Goal: Task Accomplishment & Management: Complete application form

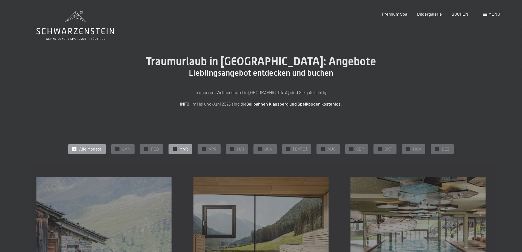
drag, startPoint x: 0, startPoint y: 0, endPoint x: 181, endPoint y: 149, distance: 234.2
click at [181, 149] on div "✓ MAR" at bounding box center [181, 148] width 24 height 9
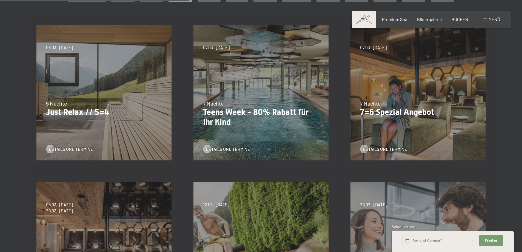
scroll to position [137, 0]
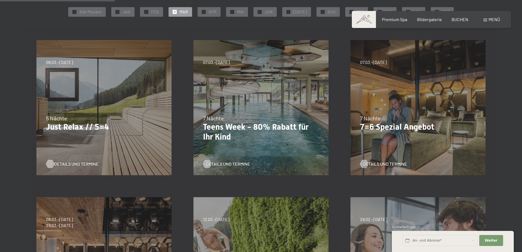
click at [75, 163] on span "Details und Termine" at bounding box center [76, 164] width 44 height 6
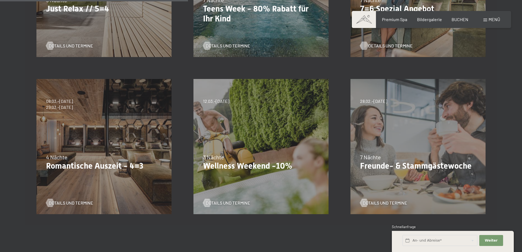
scroll to position [274, 0]
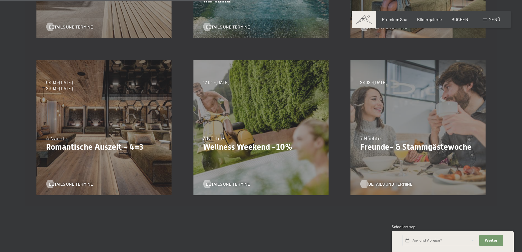
click at [385, 182] on span "Details und Termine" at bounding box center [390, 184] width 44 height 6
click at [390, 184] on span "Details und Termine" at bounding box center [390, 184] width 44 height 6
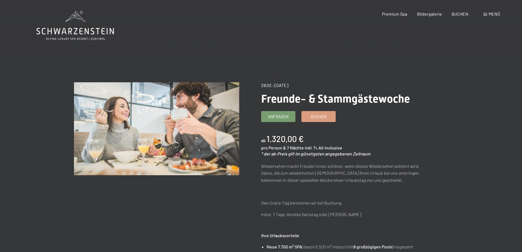
drag, startPoint x: 387, startPoint y: 180, endPoint x: 426, endPoint y: 179, distance: 39.5
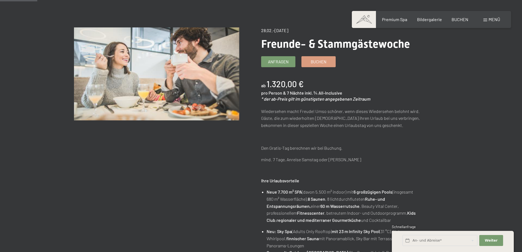
scroll to position [27, 0]
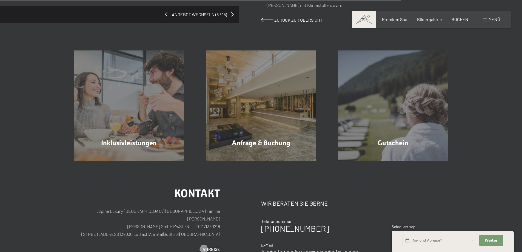
scroll to position [548, 0]
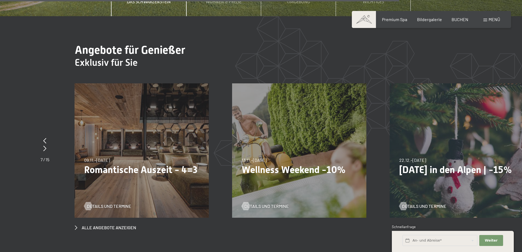
scroll to position [2134, 0]
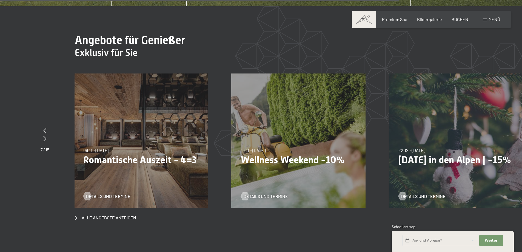
drag, startPoint x: 484, startPoint y: 116, endPoint x: 398, endPoint y: 111, distance: 86.5
click at [398, 111] on div "22.12.–26.12.2025 22.12.–26.12.2025 Weihnachten in den Alpen | -15% Details und…" at bounding box center [456, 140] width 134 height 134
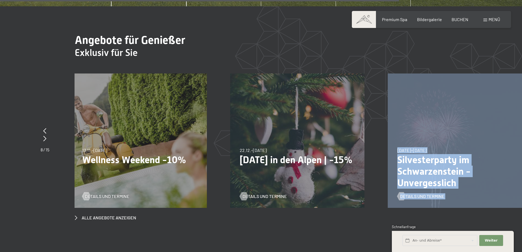
drag, startPoint x: 437, startPoint y: 110, endPoint x: 255, endPoint y: 79, distance: 184.8
click at [255, 73] on div "23.08.–30.08.2026 23.08.–30.08.2026 Sonnenaufgang im Ahrntal Details und Termin…" at bounding box center [151, 73] width 3309 height 0
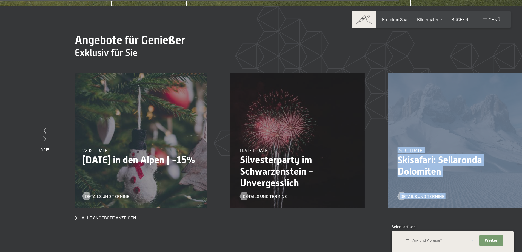
drag, startPoint x: 471, startPoint y: 94, endPoint x: 306, endPoint y: 67, distance: 166.8
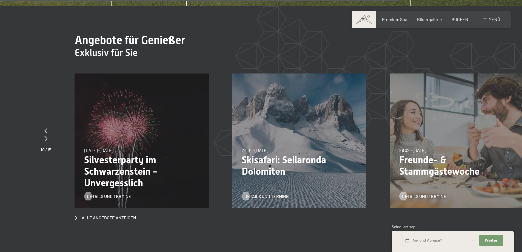
click at [451, 87] on div "28.02.–08.03.2026 28.02.–08.03.2026 Freunde- & Stammgästewoche Details und Term…" at bounding box center [457, 140] width 134 height 134
click at [432, 193] on span "Details und Termine" at bounding box center [429, 196] width 44 height 6
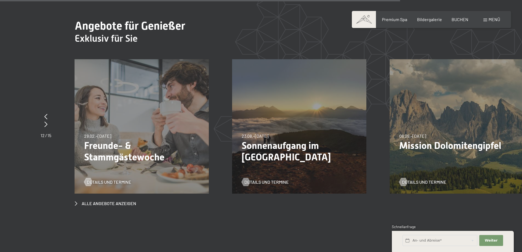
scroll to position [2151, 0]
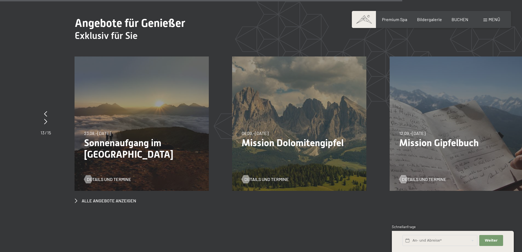
click at [492, 107] on div "12.09.–27.09.2026 12.09.–27.09.2026 Mission Gipfelbuch Details und Termine" at bounding box center [457, 123] width 134 height 134
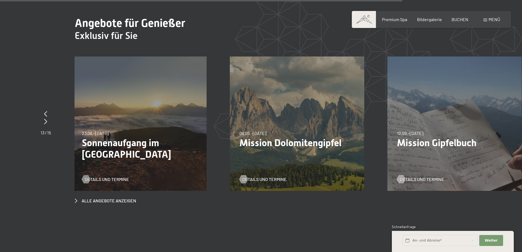
drag, startPoint x: 513, startPoint y: 105, endPoint x: 300, endPoint y: 104, distance: 212.6
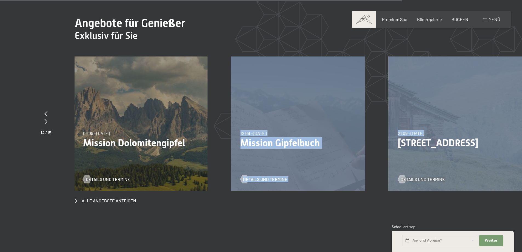
drag, startPoint x: 423, startPoint y: 105, endPoint x: 153, endPoint y: 79, distance: 271.2
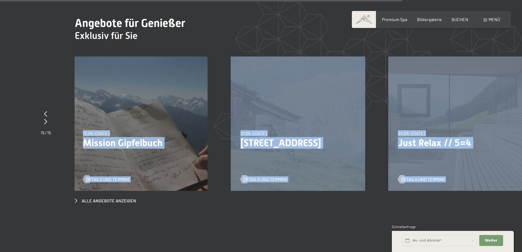
drag, startPoint x: 425, startPoint y: 94, endPoint x: 221, endPoint y: 87, distance: 204.6
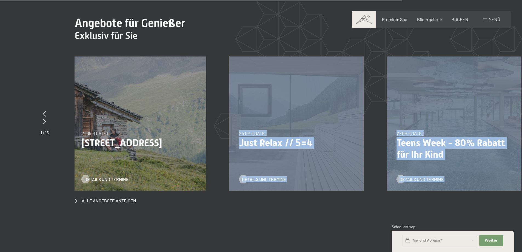
drag, startPoint x: 417, startPoint y: 100, endPoint x: 160, endPoint y: 92, distance: 256.9
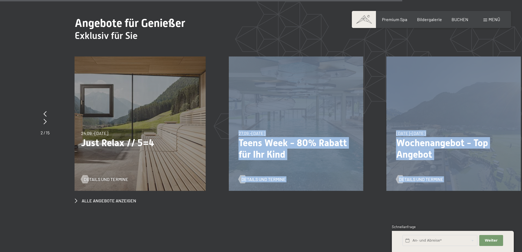
drag, startPoint x: 432, startPoint y: 103, endPoint x: 128, endPoint y: 90, distance: 304.2
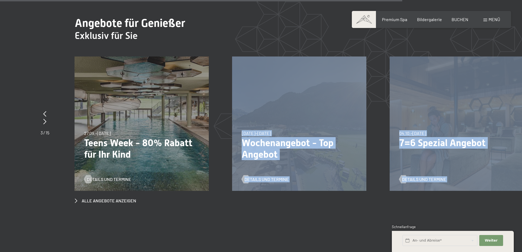
drag, startPoint x: 421, startPoint y: 98, endPoint x: 138, endPoint y: 82, distance: 283.2
click at [510, 99] on div "04.10.–26.10.2025 01.11.–21.12.2025 10.01.–01.02.2026 07.03.–29.03.2026 16.05.–…" at bounding box center [457, 123] width 134 height 134
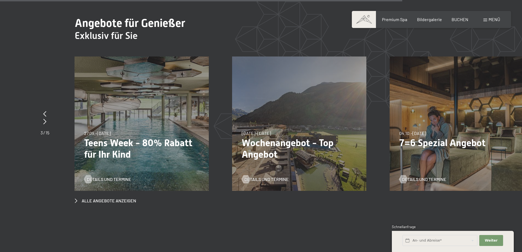
click at [129, 102] on div "27.09.–21.12.2025 10.01.–18.01.2026 31.01.–15.02.2026 07.03.–29.03.2026 23.05.–…" at bounding box center [142, 123] width 134 height 134
click at [503, 101] on div "04.10.–26.10.2025 01.11.–21.12.2025 10.01.–01.02.2026 07.03.–29.03.2026 16.05.–…" at bounding box center [457, 123] width 134 height 134
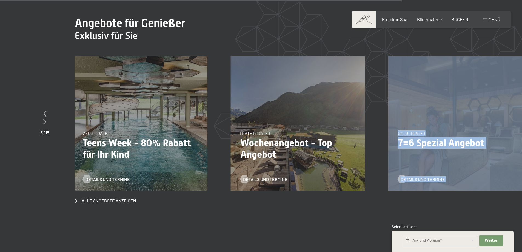
drag, startPoint x: 492, startPoint y: 100, endPoint x: 356, endPoint y: 104, distance: 136.5
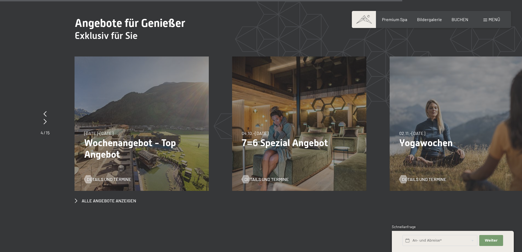
click at [471, 108] on div "02.11.–21.12.2025 01.11.–20.12.2026 02.11.–21.12.2025 Yogawochen Details und Te…" at bounding box center [457, 123] width 134 height 134
drag, startPoint x: 471, startPoint y: 108, endPoint x: 416, endPoint y: 105, distance: 55.1
click at [416, 105] on div "02.11.–21.12.2025 01.11.–20.12.2026 02.11.–21.12.2025 Yogawochen Details und Te…" at bounding box center [457, 123] width 134 height 134
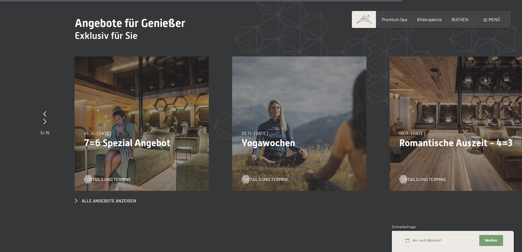
click at [438, 103] on div "09.11.–05.12.2025 08.12.–19.12.2025 11.01.–23.01.2026 08.03.–27.03.2026 29.03.–…" at bounding box center [457, 123] width 134 height 134
drag, startPoint x: 450, startPoint y: 102, endPoint x: 410, endPoint y: 100, distance: 40.4
click at [422, 101] on div "09.11.–05.12.2025 08.12.–19.12.2025 11.01.–23.01.2026 08.03.–27.03.2026 29.03.–…" at bounding box center [457, 123] width 134 height 134
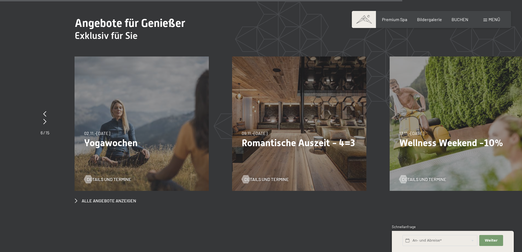
click at [451, 102] on div "13.11.–01.12.2025 11.12.–22.12.2025 15.01.–26.01.2026 12.03.–23.03.2026 14.05.–…" at bounding box center [457, 123] width 134 height 134
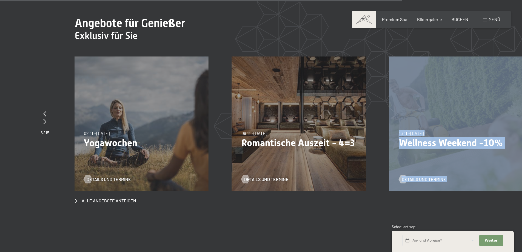
drag, startPoint x: 471, startPoint y: 102, endPoint x: 321, endPoint y: 101, distance: 150.4
click at [321, 56] on div "23.08.–30.08.2026 23.08.–30.08.2026 Sonnenaufgang im Ahrntal Details und Termin…" at bounding box center [468, 56] width 3309 height 0
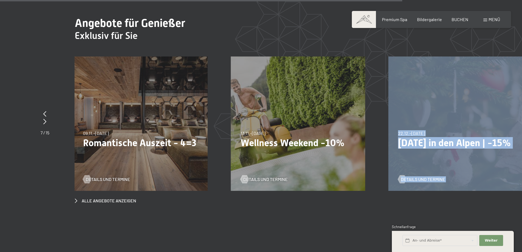
drag, startPoint x: 446, startPoint y: 101, endPoint x: 328, endPoint y: 108, distance: 118.3
click at [328, 56] on div "23.08.–30.08.2026 23.08.–30.08.2026 Sonnenaufgang im Ahrntal Details und Termin…" at bounding box center [309, 56] width 3309 height 0
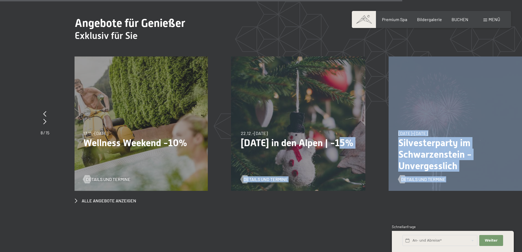
drag, startPoint x: 450, startPoint y: 110, endPoint x: 351, endPoint y: 117, distance: 99.1
click at [351, 56] on div "23.08.–30.08.2026 23.08.–30.08.2026 Sonnenaufgang im Ahrntal Details und Termin…" at bounding box center [152, 56] width 3309 height 0
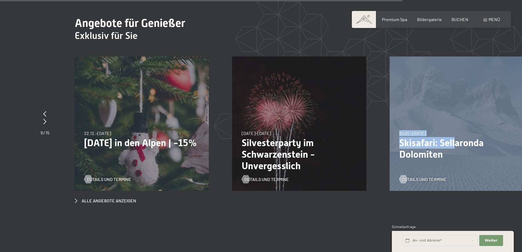
drag, startPoint x: 454, startPoint y: 113, endPoint x: 317, endPoint y: 107, distance: 137.4
click at [416, 130] on span "24.01.–09.02.2026" at bounding box center [412, 132] width 27 height 5
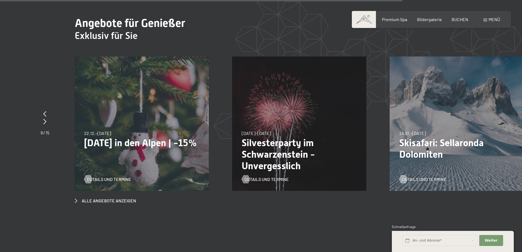
click at [456, 103] on div "24.01.–09.02.2026 24.01.–09.02.2026 Skisafari: Sellaronda Dolomiten Details und…" at bounding box center [457, 123] width 134 height 134
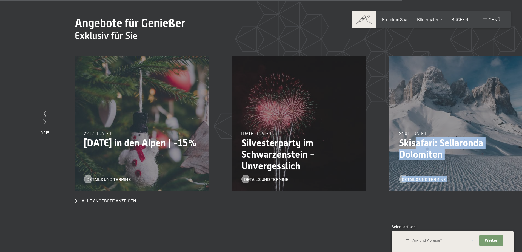
click at [416, 115] on div "24.01.–09.02.2026 24.01.–09.02.2026 Skisafari: Sellaronda Dolomiten Details und…" at bounding box center [456, 123] width 134 height 134
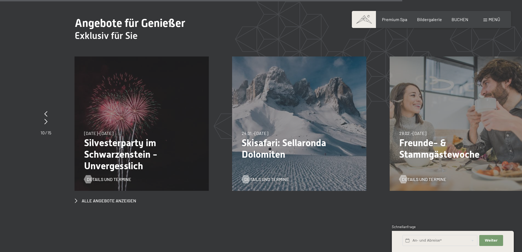
click at [481, 103] on div "28.02.–08.03.2026 28.02.–08.03.2026 Freunde- & Stammgästewoche Details und Term…" at bounding box center [457, 123] width 134 height 134
drag, startPoint x: 438, startPoint y: 104, endPoint x: 426, endPoint y: 104, distance: 12.6
click at [426, 104] on div "28.02.–08.03.2026 28.02.–08.03.2026 Freunde- & Stammgästewoche Details und Term…" at bounding box center [457, 123] width 134 height 134
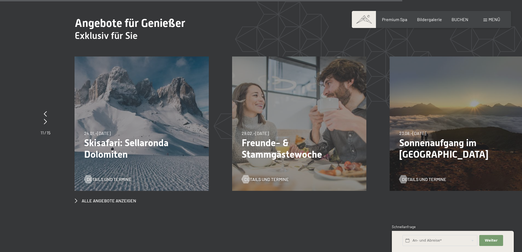
click at [469, 95] on div "23.08.–30.08.2026 23.08.–30.08.2026 Sonnenaufgang im Ahrntal Details und Termine" at bounding box center [457, 123] width 134 height 134
drag, startPoint x: 466, startPoint y: 98, endPoint x: 402, endPoint y: 100, distance: 63.6
click at [402, 100] on div "23.08.–30.08.2026 23.08.–30.08.2026 Sonnenaufgang im Ahrntal Details und Termine" at bounding box center [457, 123] width 134 height 134
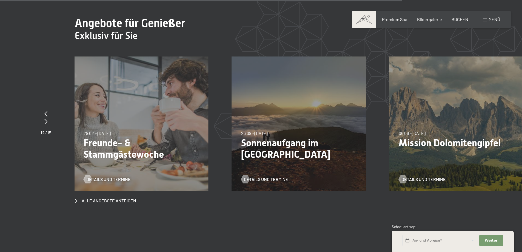
drag, startPoint x: 458, startPoint y: 95, endPoint x: 412, endPoint y: 93, distance: 46.6
click at [412, 93] on div "06.09.–27.09.2026 06.09.–27.09.2026 Mission Dolomitengipfel Details und Termine" at bounding box center [456, 123] width 134 height 134
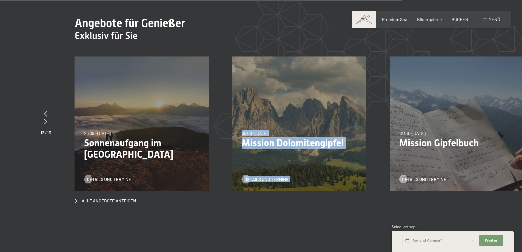
drag, startPoint x: 317, startPoint y: 95, endPoint x: 369, endPoint y: 93, distance: 52.1
click at [369, 93] on div "06.09.–27.09.2026 06.09.–27.09.2026 Mission Dolomitengipfel Details und Termine" at bounding box center [311, 123] width 158 height 134
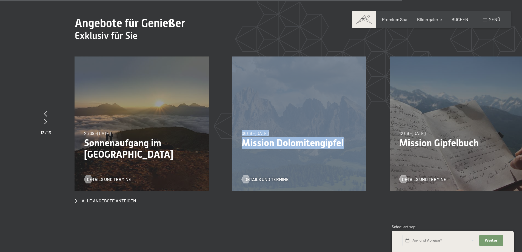
drag, startPoint x: 167, startPoint y: 98, endPoint x: 354, endPoint y: 111, distance: 186.8
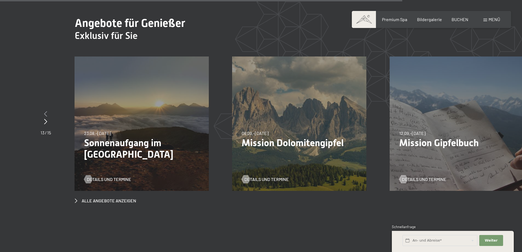
click at [45, 111] on icon at bounding box center [45, 113] width 3 height 5
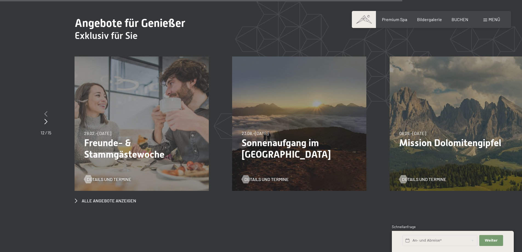
click at [45, 111] on icon at bounding box center [45, 113] width 3 height 5
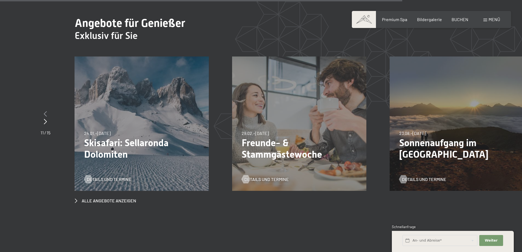
click at [45, 111] on icon at bounding box center [45, 113] width 3 height 5
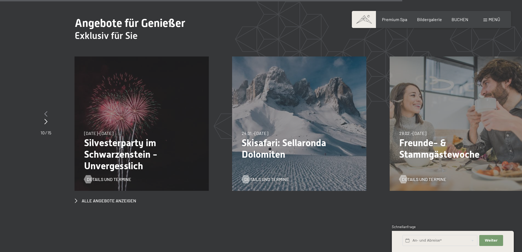
click at [45, 111] on icon at bounding box center [45, 113] width 3 height 5
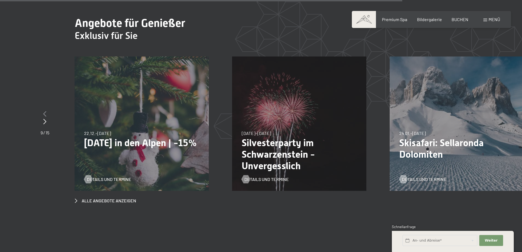
click at [45, 111] on icon at bounding box center [44, 113] width 3 height 5
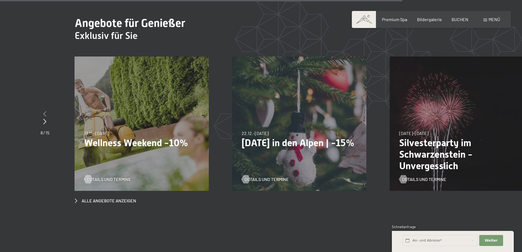
click at [45, 111] on icon at bounding box center [44, 113] width 3 height 5
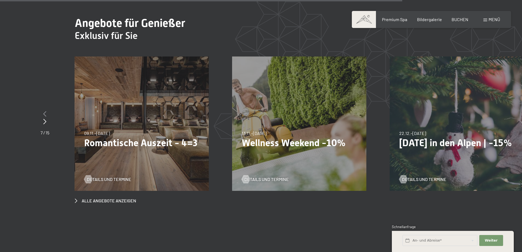
click at [45, 111] on icon at bounding box center [44, 113] width 3 height 5
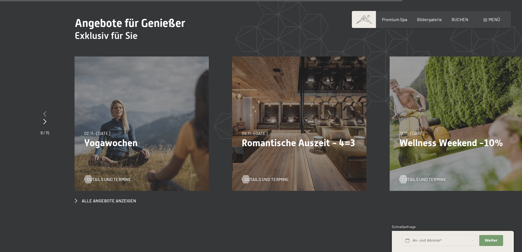
click at [45, 111] on icon at bounding box center [44, 113] width 3 height 5
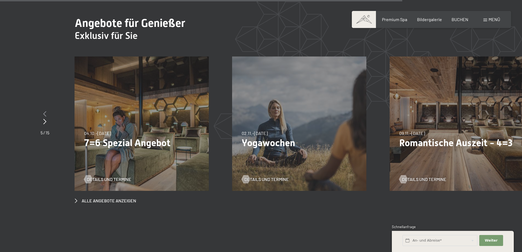
click at [45, 111] on icon at bounding box center [44, 113] width 3 height 5
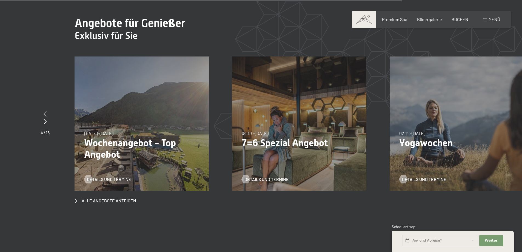
click at [45, 111] on icon at bounding box center [45, 113] width 3 height 5
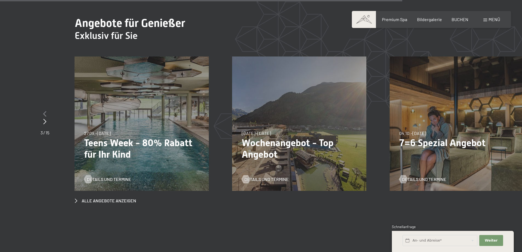
click at [45, 111] on icon at bounding box center [44, 113] width 3 height 5
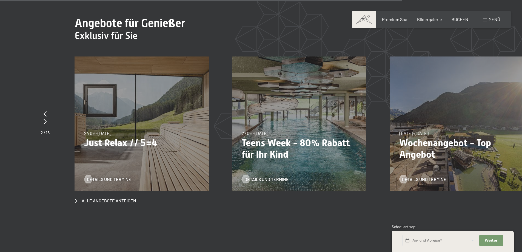
click at [118, 137] on p "Just Relax // 5=4" at bounding box center [141, 143] width 115 height 12
click at [115, 176] on span "Details und Termine" at bounding box center [114, 179] width 44 height 6
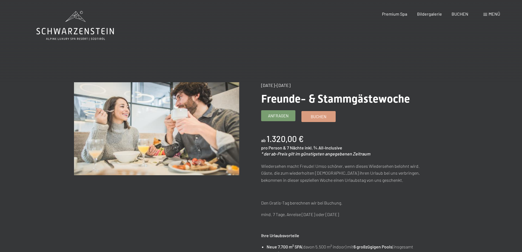
click at [279, 116] on span "Anfragen" at bounding box center [278, 116] width 21 height 6
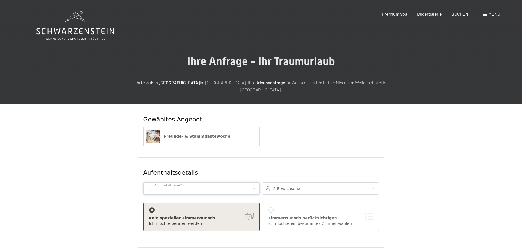
click at [181, 182] on input "text" at bounding box center [201, 188] width 116 height 12
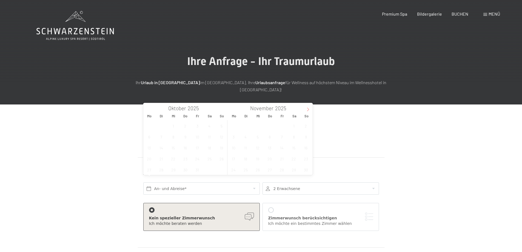
click at [308, 109] on icon at bounding box center [308, 109] width 4 height 4
type input "2026"
click at [308, 109] on icon at bounding box center [308, 109] width 4 height 4
type input "2026"
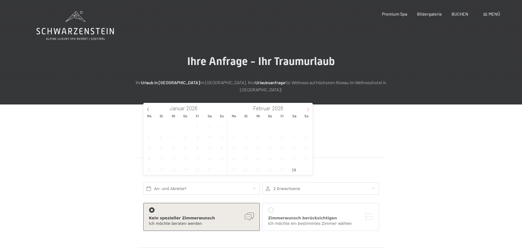
click at [308, 109] on icon at bounding box center [308, 109] width 4 height 4
click at [306, 124] on span "1" at bounding box center [306, 125] width 11 height 11
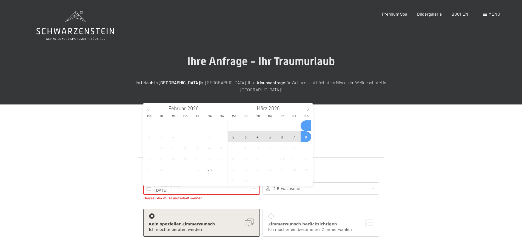
click at [305, 136] on span "8" at bounding box center [306, 136] width 11 height 11
type input "So. 01.03.2026 - So. 08.03.2026"
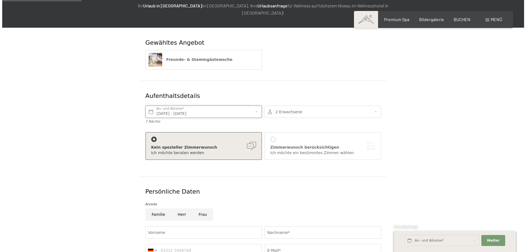
scroll to position [82, 0]
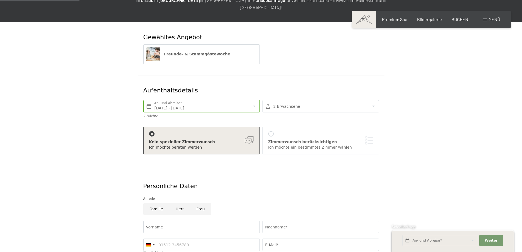
click at [214, 139] on div "Kein spezieller Zimmerwunsch" at bounding box center [201, 141] width 105 height 5
click at [270, 131] on div at bounding box center [270, 133] width 5 height 5
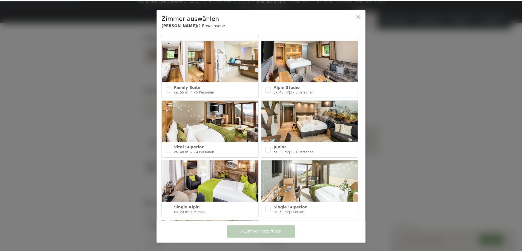
scroll to position [192, 0]
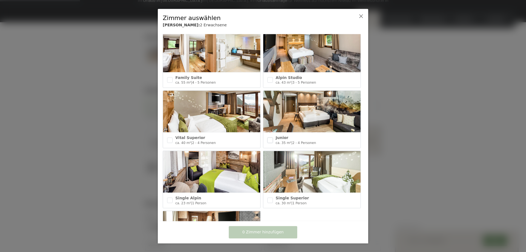
click at [269, 137] on input "checkbox" at bounding box center [269, 139] width 5 height 5
checkbox input "true"
click at [269, 232] on span "1 Zimmer hinzufügen" at bounding box center [263, 231] width 41 height 5
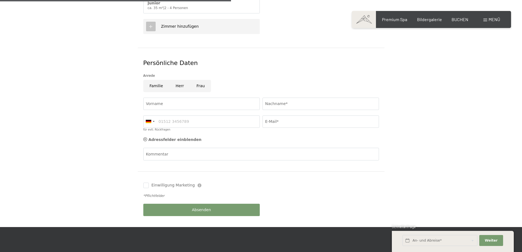
scroll to position [301, 0]
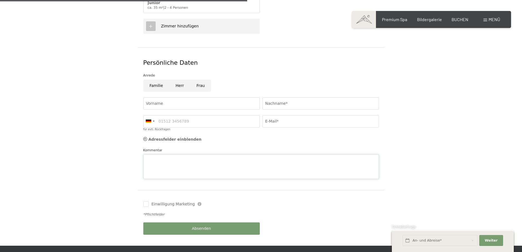
click at [184, 147] on div "Kommentar" at bounding box center [261, 163] width 236 height 32
click at [195, 154] on textarea "Zimmerwunsch: wenn möglixh" at bounding box center [261, 166] width 236 height 25
click at [194, 154] on textarea "Zimmerwunsch: wenn möglixh" at bounding box center [261, 166] width 236 height 25
click at [202, 154] on textarea "Zimmerwunsch: wenn möglich" at bounding box center [261, 166] width 236 height 25
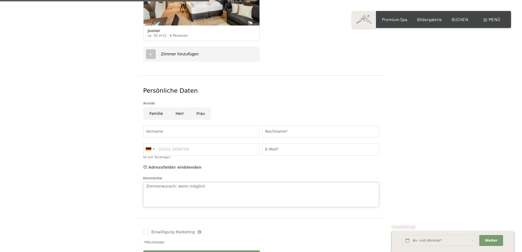
scroll to position [274, 0]
type textarea "Zimmerwunsch: wenn möglich"
click at [154, 143] on div at bounding box center [150, 149] width 13 height 12
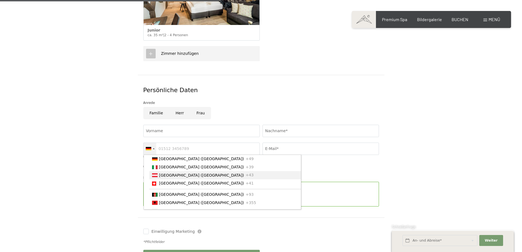
click at [163, 173] on span "[GEOGRAPHIC_DATA] ([GEOGRAPHIC_DATA])" at bounding box center [201, 175] width 85 height 4
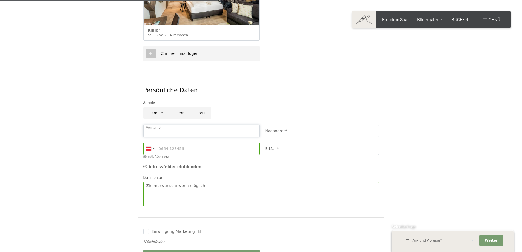
click at [163, 125] on input "Vorname" at bounding box center [201, 131] width 116 height 12
type input "Günter"
type input "Spiegel"
type input "06601586660"
type input "g.spiegel1961@outlook.com"
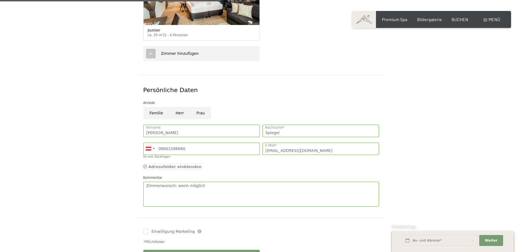
click at [145, 164] on icon at bounding box center [145, 166] width 4 height 4
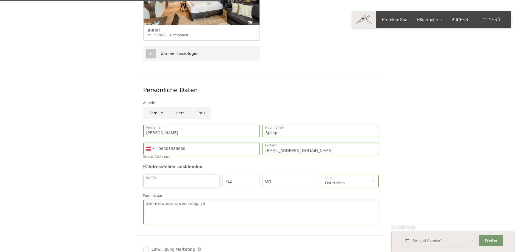
click at [170, 176] on input "Straße" at bounding box center [181, 181] width 77 height 12
type input "Sohlstrasse 14"
type input "6845"
type input "Hohenems"
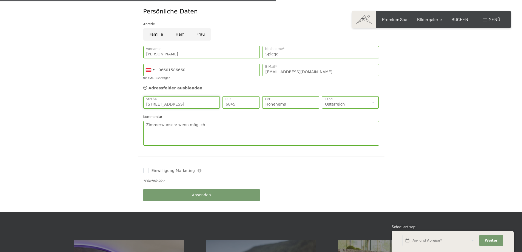
scroll to position [356, 0]
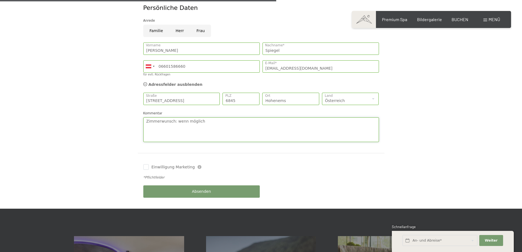
click at [207, 117] on textarea "Zimmerwunsch: wenn möglich" at bounding box center [261, 129] width 236 height 25
click at [209, 117] on textarea "Zimmerwunsch: wenn möglich Junior WEST" at bounding box center [261, 129] width 236 height 25
click at [246, 117] on textarea "Zimmerwunsch: wenn möglich Junior 405 WEST" at bounding box center [261, 129] width 236 height 25
click at [236, 117] on textarea "Zimmerwunsch: wenn möglich Junior 405 WEST" at bounding box center [261, 129] width 236 height 25
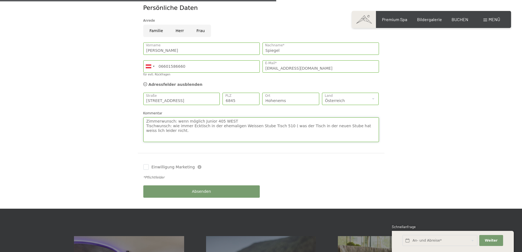
click at [243, 119] on textarea "Zimmerwunsch: wenn möglich Junior 405 WEST Tischwunsch: wie immer Ecktisch in d…" at bounding box center [261, 129] width 236 height 25
click at [241, 119] on textarea "Zimmerwunsch: wenn möglich Junior 405 WEST Tischwunsch: wie immer Ecktisch in d…" at bounding box center [261, 129] width 236 height 25
click at [235, 117] on textarea "Zimmerwunsch: wenn möglich Junior 405 WEST Tischwunsch: wie immer Ecktisch in d…" at bounding box center [261, 129] width 236 height 25
click at [281, 135] on textarea "Zimmerwunsch: wenn möglich Junior 405 WEST ( bzw. 401-406) Tischwunsch: wie imm…" at bounding box center [261, 129] width 236 height 25
click at [334, 119] on textarea "Zimmerwunsch: wenn möglich Junior 405 WEST ( bzw. 401-406) Tischwunsch: wie imm…" at bounding box center [261, 129] width 236 height 25
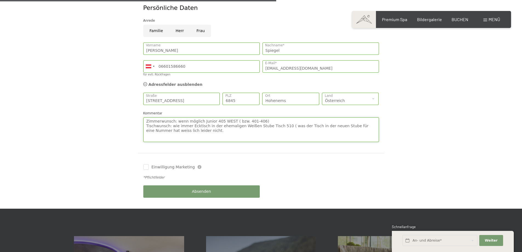
click at [155, 124] on textarea "Zimmerwunsch: wenn möglich Junior 405 WEST ( bzw. 401-406) Tischwunsch: wie imm…" at bounding box center [261, 129] width 236 height 25
click at [153, 124] on textarea "Zimmerwunsch: wenn möglich Junior 405 WEST ( bzw. 401-406) Tischwunsch: wie imm…" at bounding box center [261, 129] width 236 height 25
click at [156, 123] on textarea "Zimmerwunsch: wenn möglich Junior 405 WEST ( bzw. 401-406) Tischwunsch: wie imm…" at bounding box center [261, 129] width 236 height 25
click at [155, 123] on textarea "Zimmerwunsch: wenn möglich Junior 405 WEST ( bzw. 401-406) Tischwunsch: wie imm…" at bounding box center [261, 129] width 236 height 25
click at [196, 126] on textarea "Zimmerwunsch: wenn möglich Junior 405 WEST ( bzw. 401-406) Tischwunsch: wie imm…" at bounding box center [261, 129] width 236 height 25
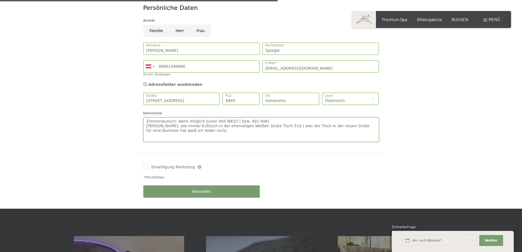
scroll to position [384, 0]
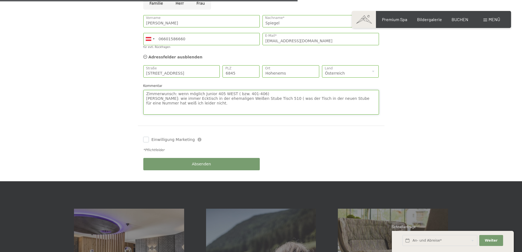
type textarea "Zimmerwunsch: wenn möglich Junior 405 WEST ( bzw. 401-406) Tischwunsch: wie imm…"
click at [147, 137] on input "Einwilligung Marketing" at bounding box center [145, 139] width 5 height 5
checkbox input "true"
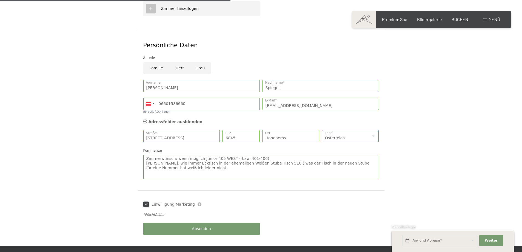
scroll to position [329, 0]
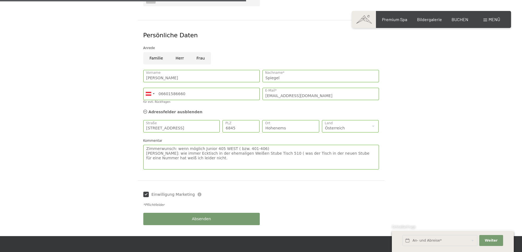
click at [157, 52] on input "Familie" at bounding box center [156, 58] width 26 height 12
radio input "true"
click at [441, 99] on form "Gewähltes Angebot Freunde- & Stammgästewoche Aufenthaltsdetails So. 01.03.2026 …" at bounding box center [261, 6] width 374 height 460
click at [177, 52] on input "Herr" at bounding box center [179, 58] width 21 height 12
radio input "true"
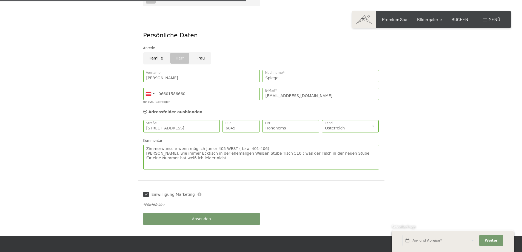
click at [397, 110] on form "Gewähltes Angebot Freunde- & Stammgästewoche Aufenthaltsdetails So. 01.03.2026 …" at bounding box center [261, 6] width 374 height 460
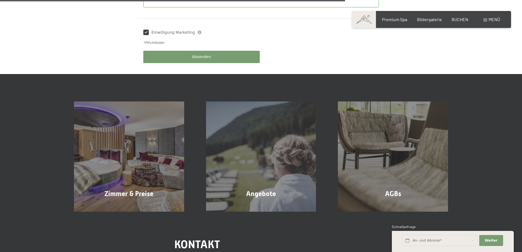
scroll to position [438, 0]
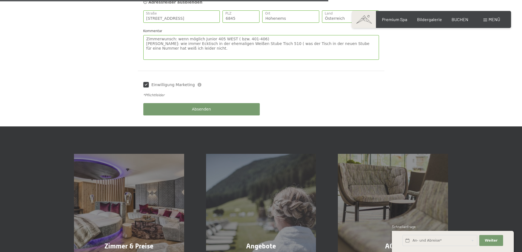
click at [147, 82] on input "Einwilligung Marketing" at bounding box center [145, 84] width 5 height 5
click at [144, 82] on input "Einwilligung Marketing" at bounding box center [145, 84] width 5 height 5
click at [146, 82] on input "Einwilligung Marketing" at bounding box center [145, 84] width 5 height 5
checkbox input "true"
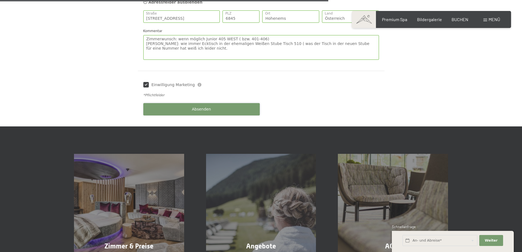
click at [205, 107] on span "Absenden" at bounding box center [201, 109] width 19 height 5
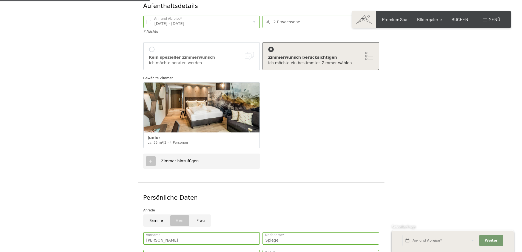
scroll to position [164, 0]
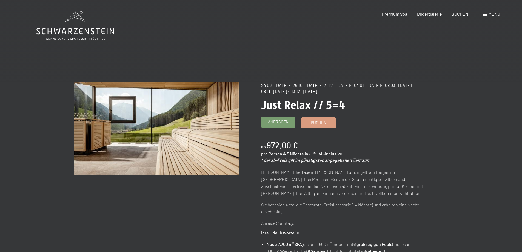
click at [280, 120] on span "Anfragen" at bounding box center [278, 122] width 21 height 6
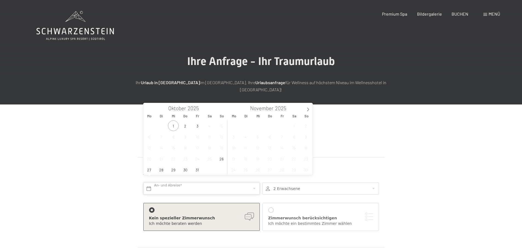
click at [150, 182] on input "text" at bounding box center [201, 188] width 116 height 12
click at [309, 110] on icon at bounding box center [308, 109] width 4 height 4
type input "2026"
click at [309, 110] on icon at bounding box center [308, 109] width 4 height 4
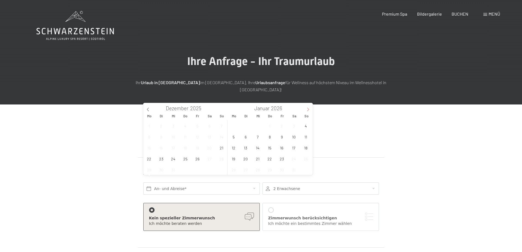
type input "2026"
click at [309, 110] on icon at bounding box center [308, 109] width 4 height 4
click at [306, 135] on span "8" at bounding box center [306, 136] width 11 height 11
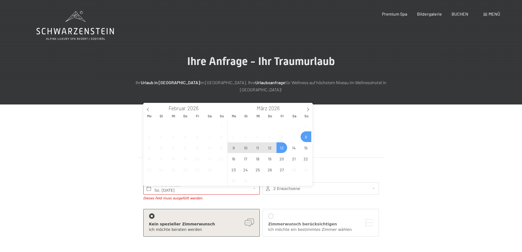
click at [281, 149] on span "13" at bounding box center [281, 147] width 11 height 11
type input "So. 08.03.2026 - Fr. 13.03.2026"
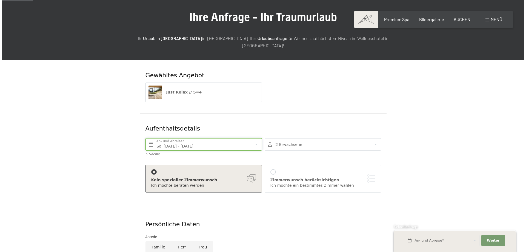
scroll to position [55, 0]
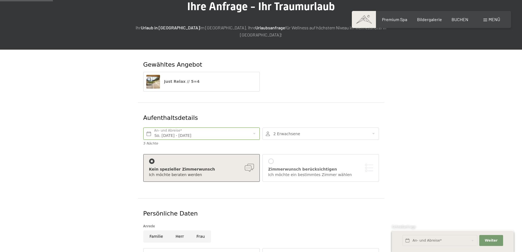
click at [272, 158] on div at bounding box center [270, 160] width 5 height 5
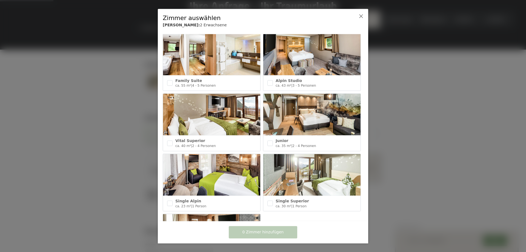
scroll to position [192, 0]
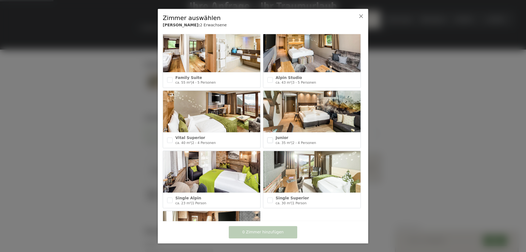
click at [270, 137] on input "checkbox" at bounding box center [269, 139] width 5 height 5
checkbox input "true"
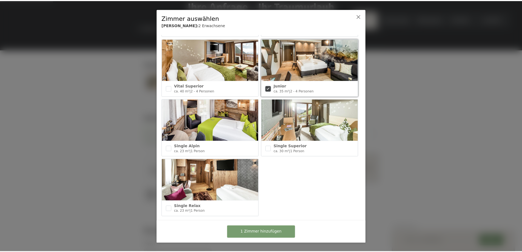
scroll to position [245, 0]
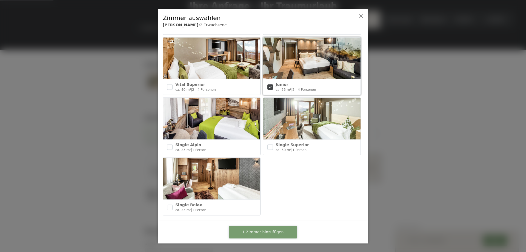
click at [264, 231] on span "1 Zimmer hinzufügen" at bounding box center [263, 231] width 41 height 5
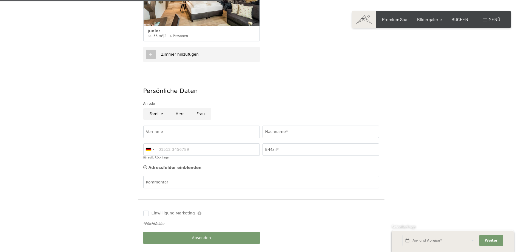
scroll to position [274, 0]
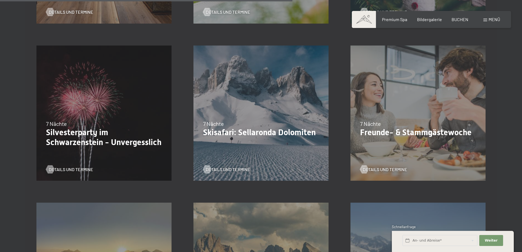
scroll to position [630, 0]
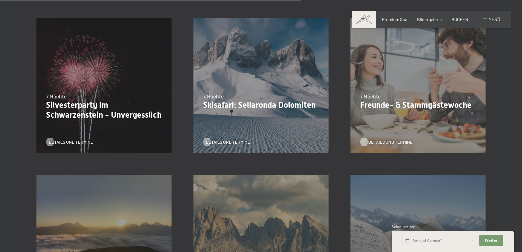
click at [390, 141] on span "Details und Termine" at bounding box center [390, 142] width 44 height 6
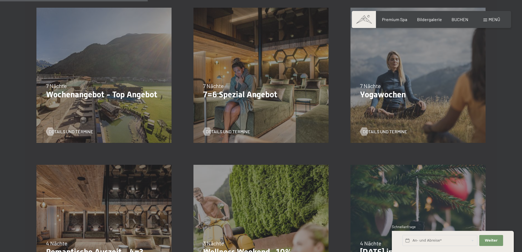
scroll to position [329, 0]
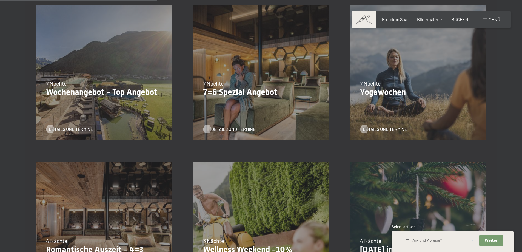
click at [224, 129] on span "Details und Termine" at bounding box center [233, 129] width 44 height 6
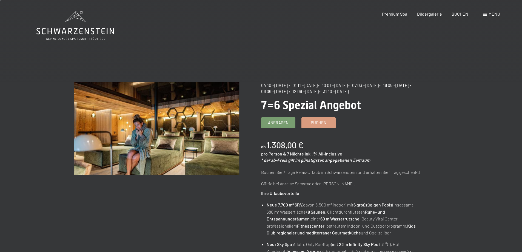
scroll to position [27, 0]
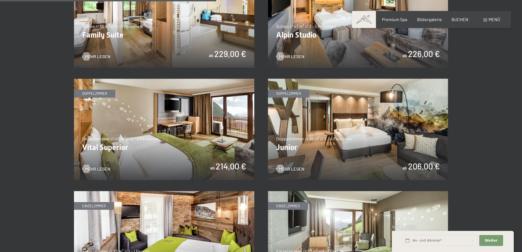
scroll to position [767, 0]
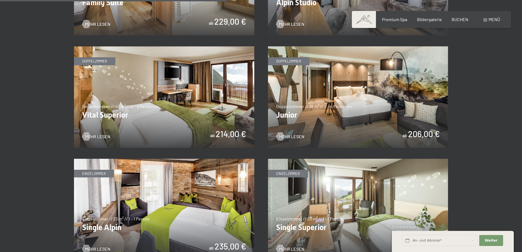
click at [331, 119] on img at bounding box center [358, 96] width 180 height 101
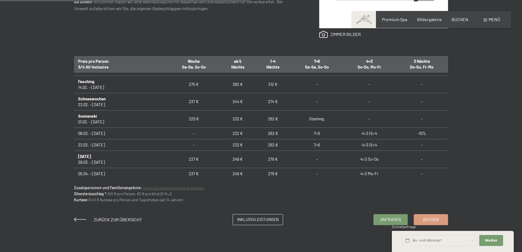
scroll to position [211, 0]
